Goal: Information Seeking & Learning: Learn about a topic

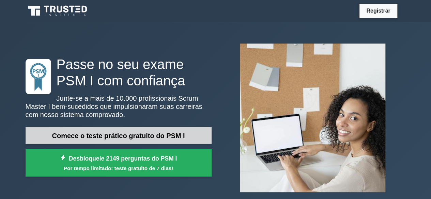
click at [104, 135] on font "Comece o teste prático gratuito do PSM I" at bounding box center [118, 135] width 133 height 7
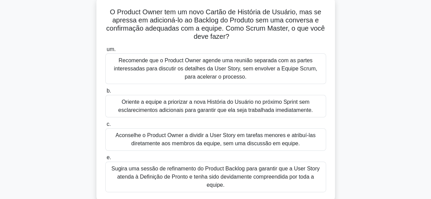
scroll to position [41, 0]
click at [285, 64] on font "Recomende que o Product Owner agende uma reunião separada com as partes interes…" at bounding box center [215, 69] width 203 height 22
click at [105, 52] on input "um. Recomende que o Product Owner agende uma reunião separada com as partes int…" at bounding box center [105, 50] width 0 height 4
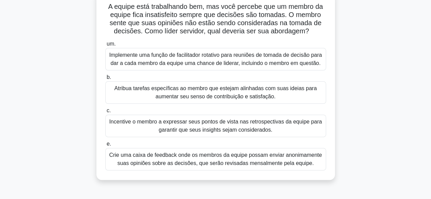
scroll to position [49, 0]
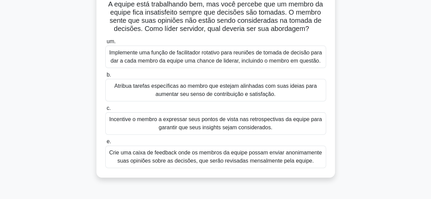
click at [275, 129] on font "Incentive o membro a expressar seus pontos de vista nas retrospectivas da equip…" at bounding box center [215, 124] width 215 height 16
click at [105, 111] on input "c. Incentive o membro a expressar seus pontos de vista nas retrospectivas da eq…" at bounding box center [105, 108] width 0 height 4
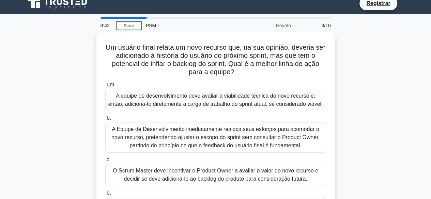
scroll to position [0, 0]
